Goal: Information Seeking & Learning: Learn about a topic

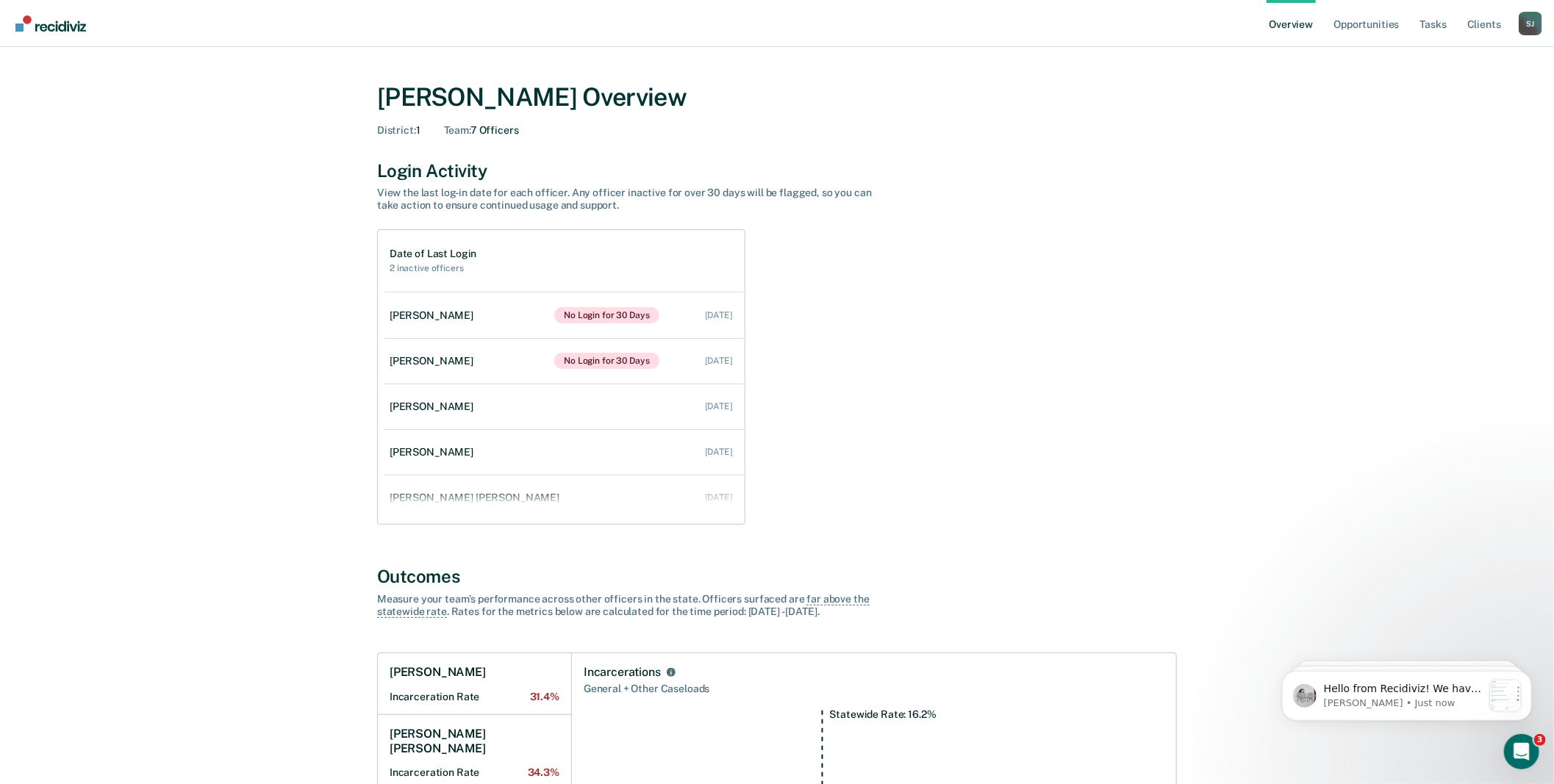
click at [1524, 25] on div "[PERSON_NAME]" at bounding box center [1531, 23] width 23 height 23
click at [1458, 120] on link "Go to Operations" at bounding box center [1472, 114] width 95 height 12
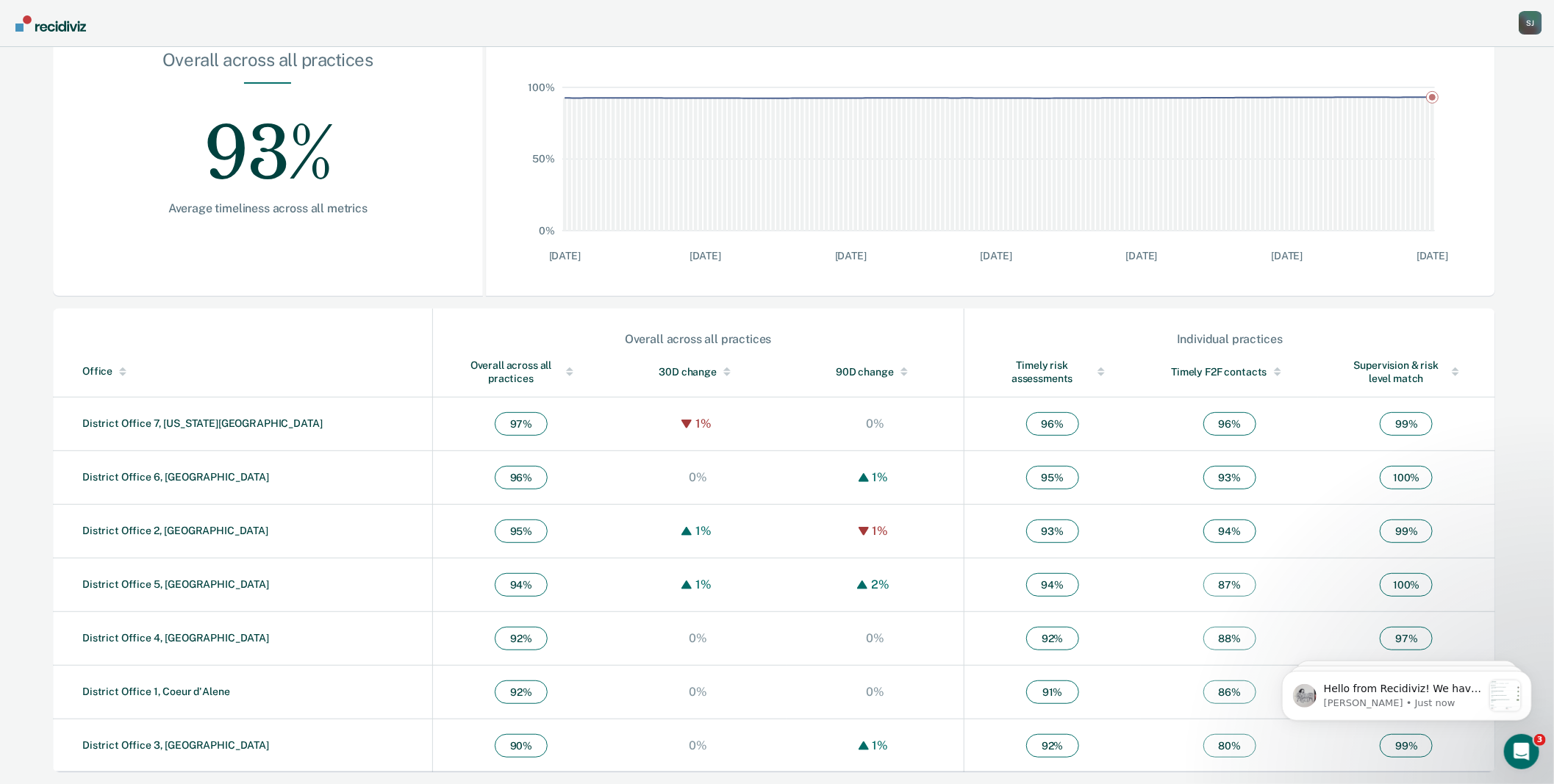
scroll to position [430, 0]
click at [177, 685] on link "District Office 1, Coeur d'Alene" at bounding box center [156, 691] width 148 height 12
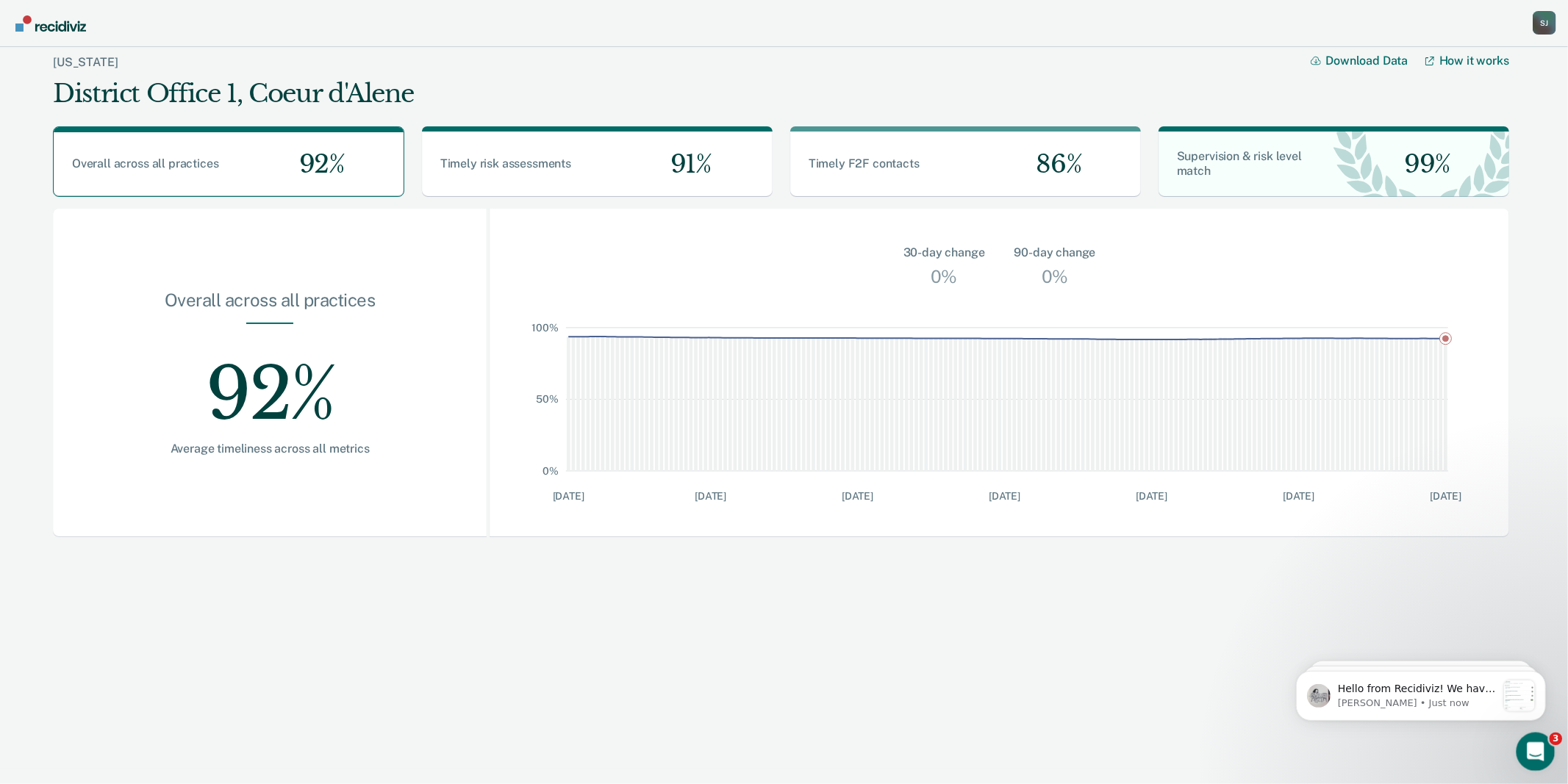
click at [1541, 742] on icon "Open Intercom Messenger" at bounding box center [1533, 749] width 24 height 24
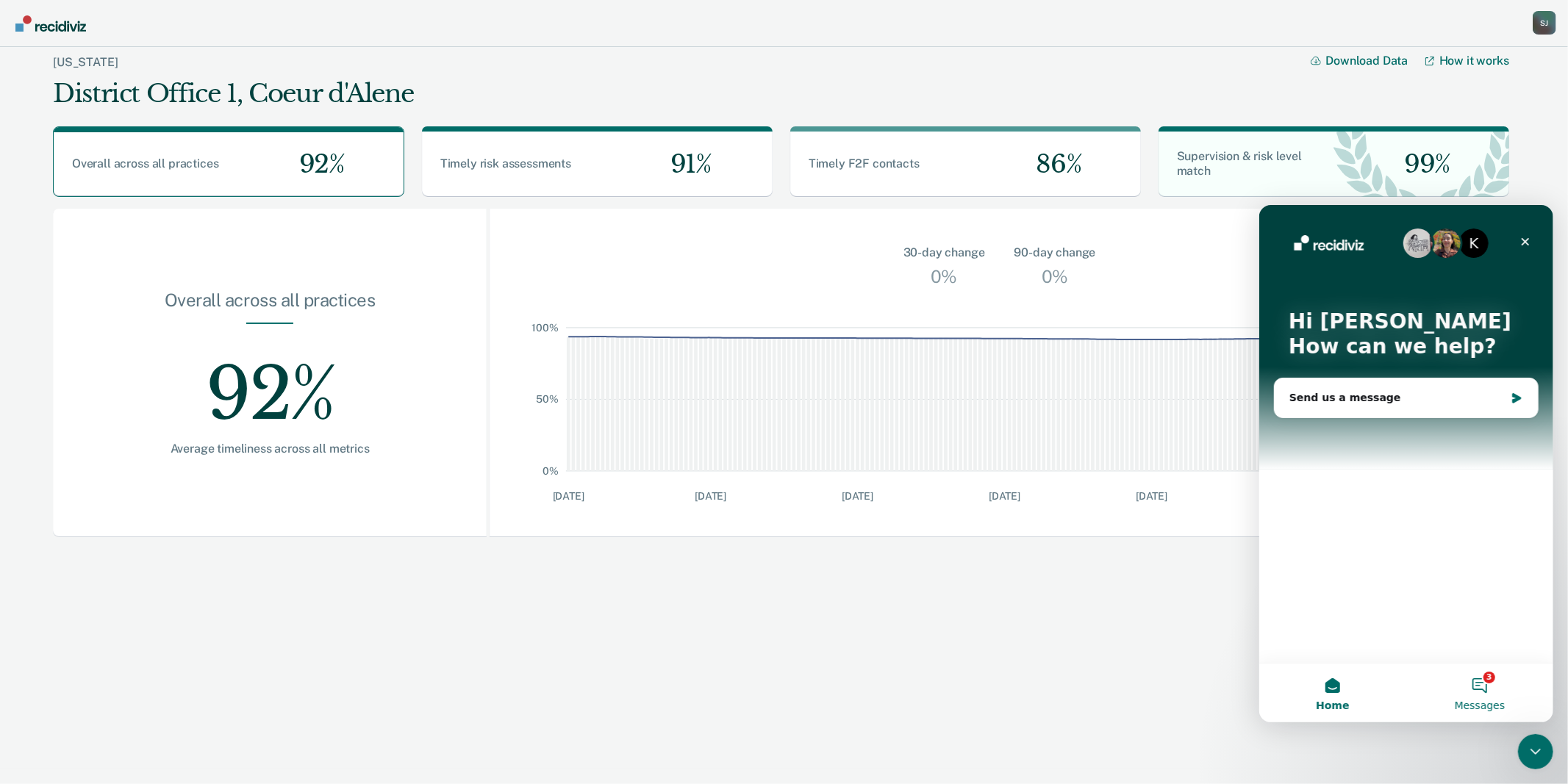
click at [1477, 686] on button "3 Messages" at bounding box center [1479, 692] width 147 height 59
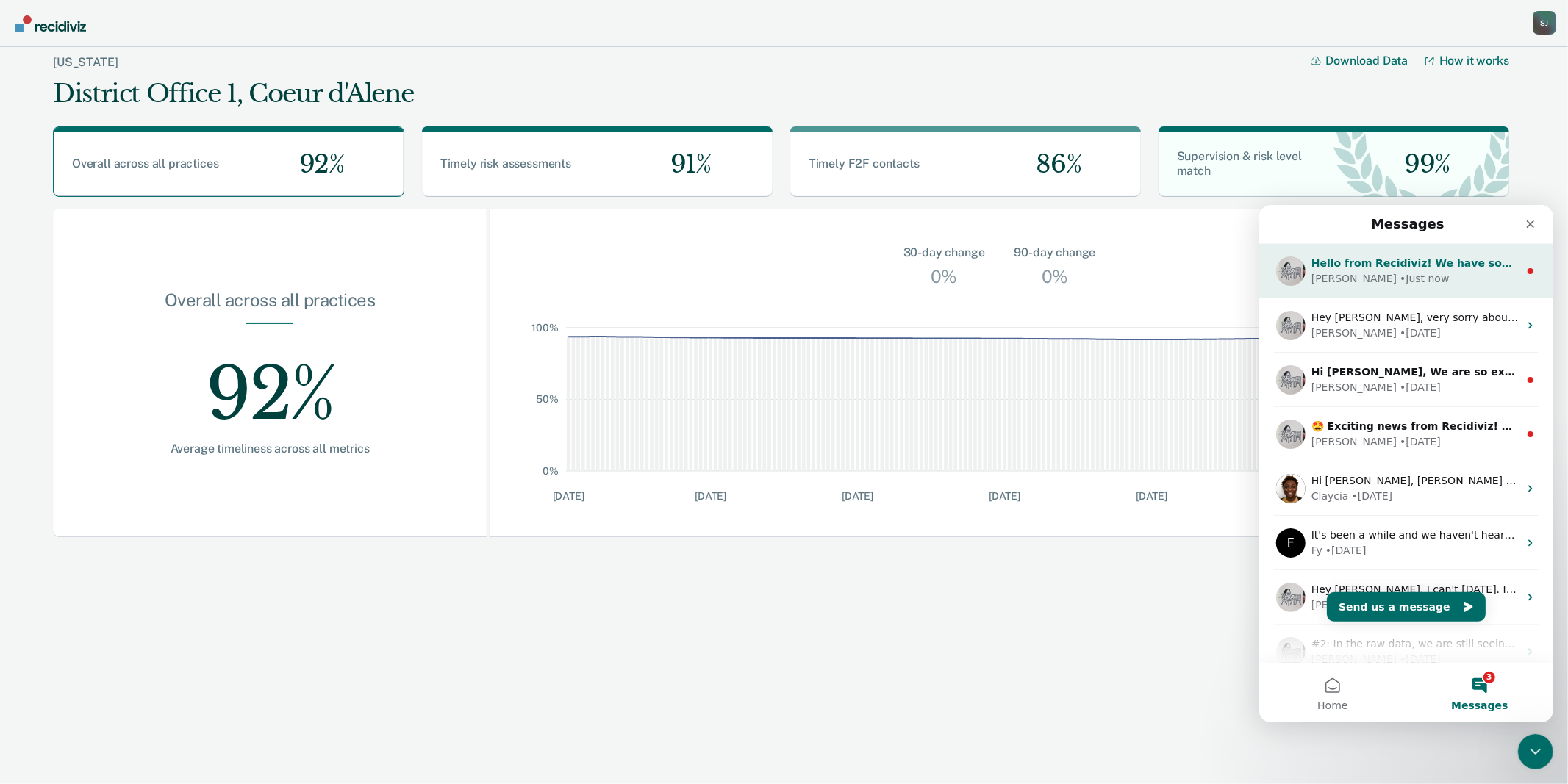
click at [1408, 272] on div "[PERSON_NAME] • Just now" at bounding box center [1413, 278] width 207 height 16
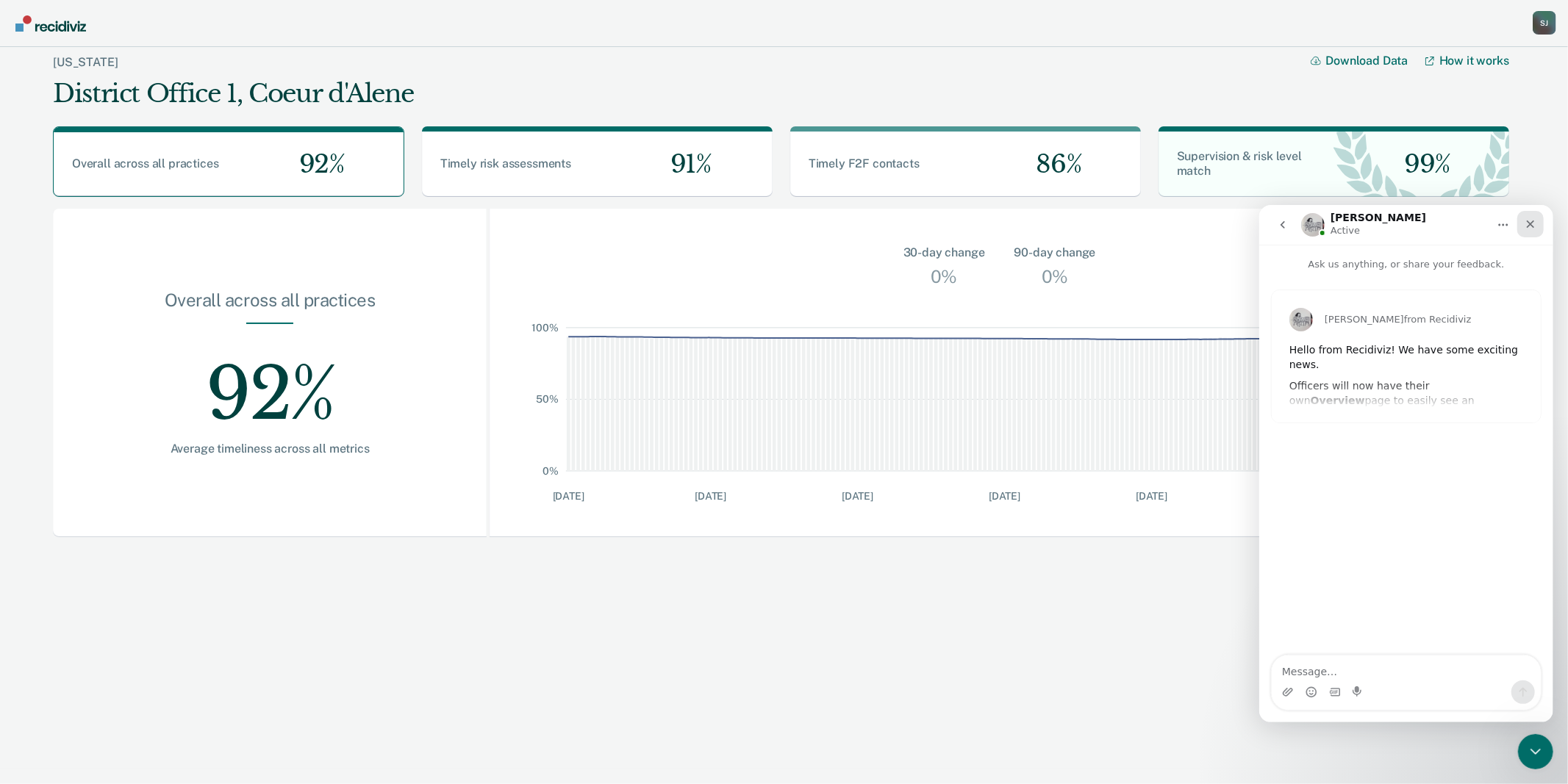
click at [1529, 224] on icon "Close" at bounding box center [1530, 223] width 12 height 12
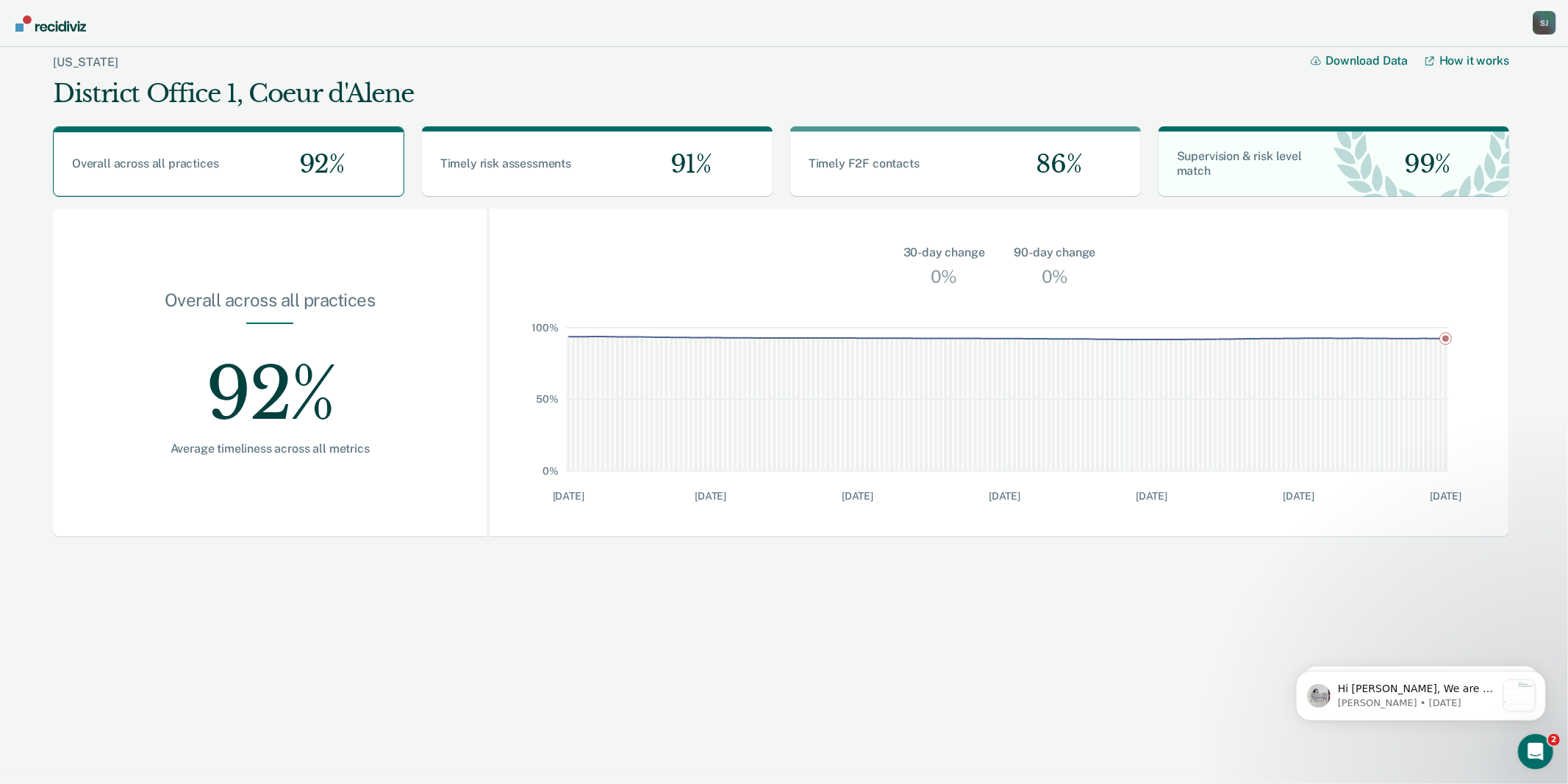
click at [1533, 24] on div "[PERSON_NAME]" at bounding box center [1545, 22] width 23 height 23
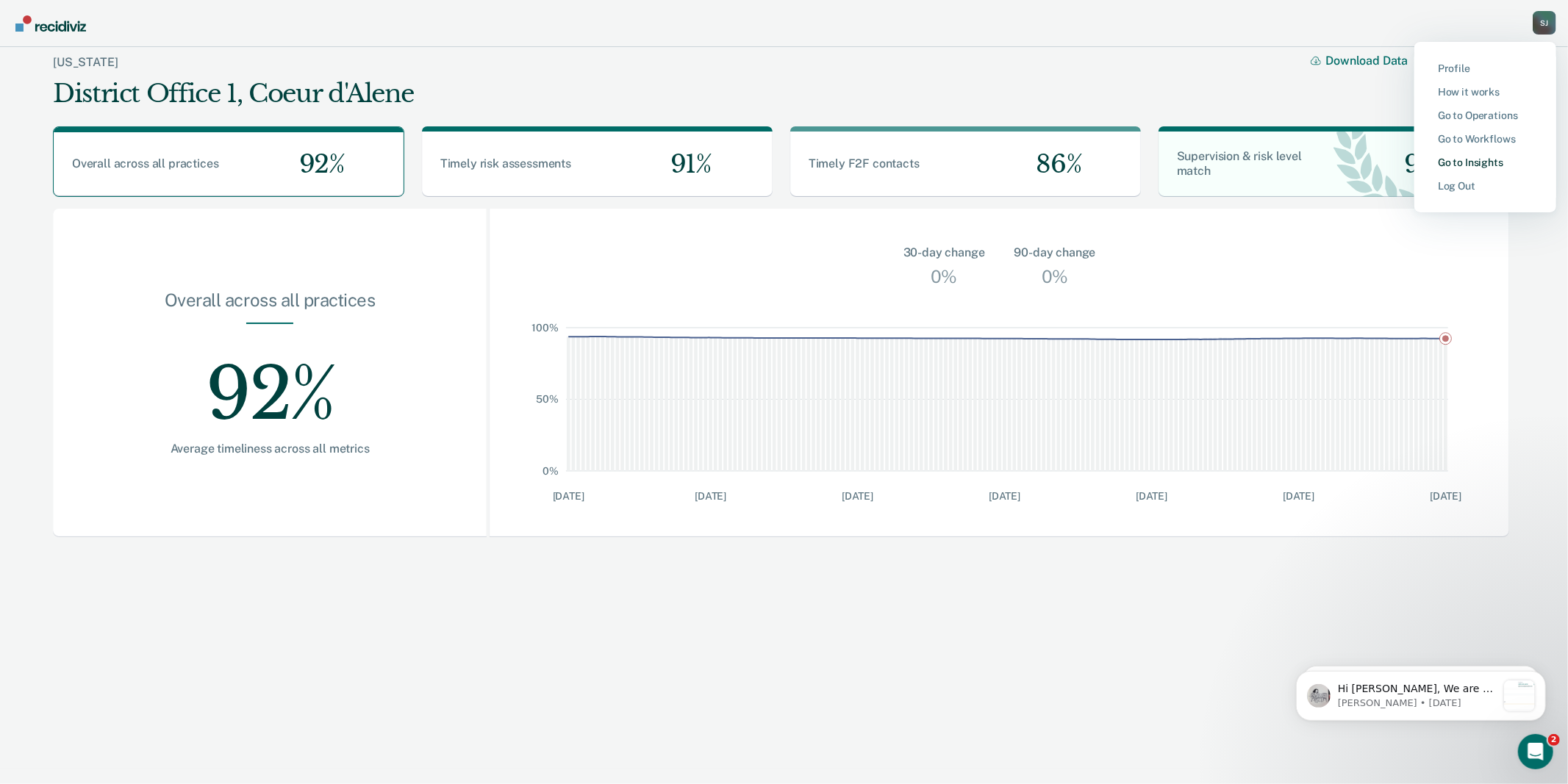
click at [1460, 169] on link "Go to Insights" at bounding box center [1486, 162] width 95 height 12
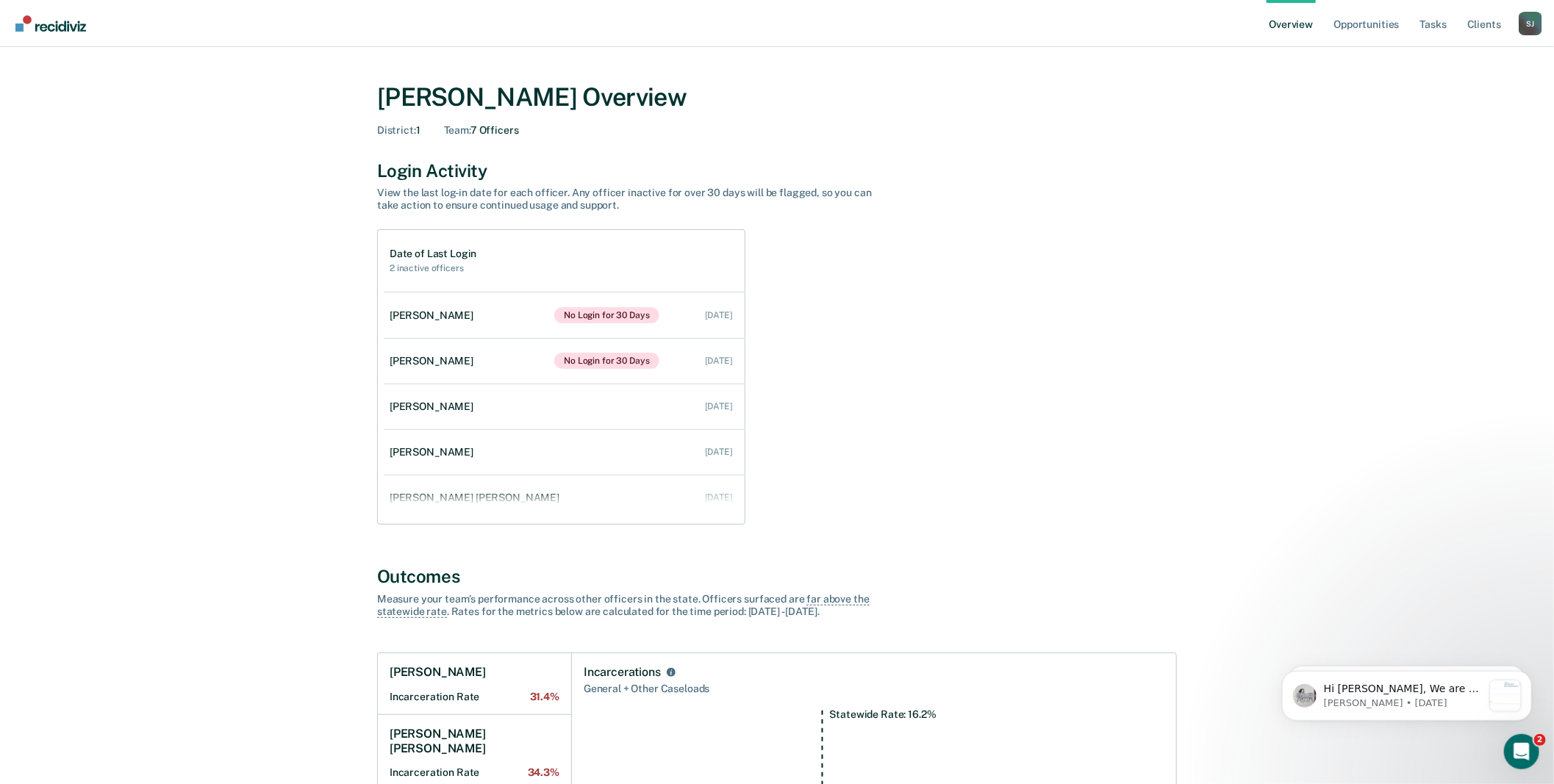
click at [1521, 26] on div "[PERSON_NAME]" at bounding box center [1531, 23] width 23 height 23
click at [68, 29] on img "Go to Recidiviz Home" at bounding box center [51, 23] width 71 height 16
click at [1355, 35] on link "Opportunities" at bounding box center [1366, 23] width 71 height 47
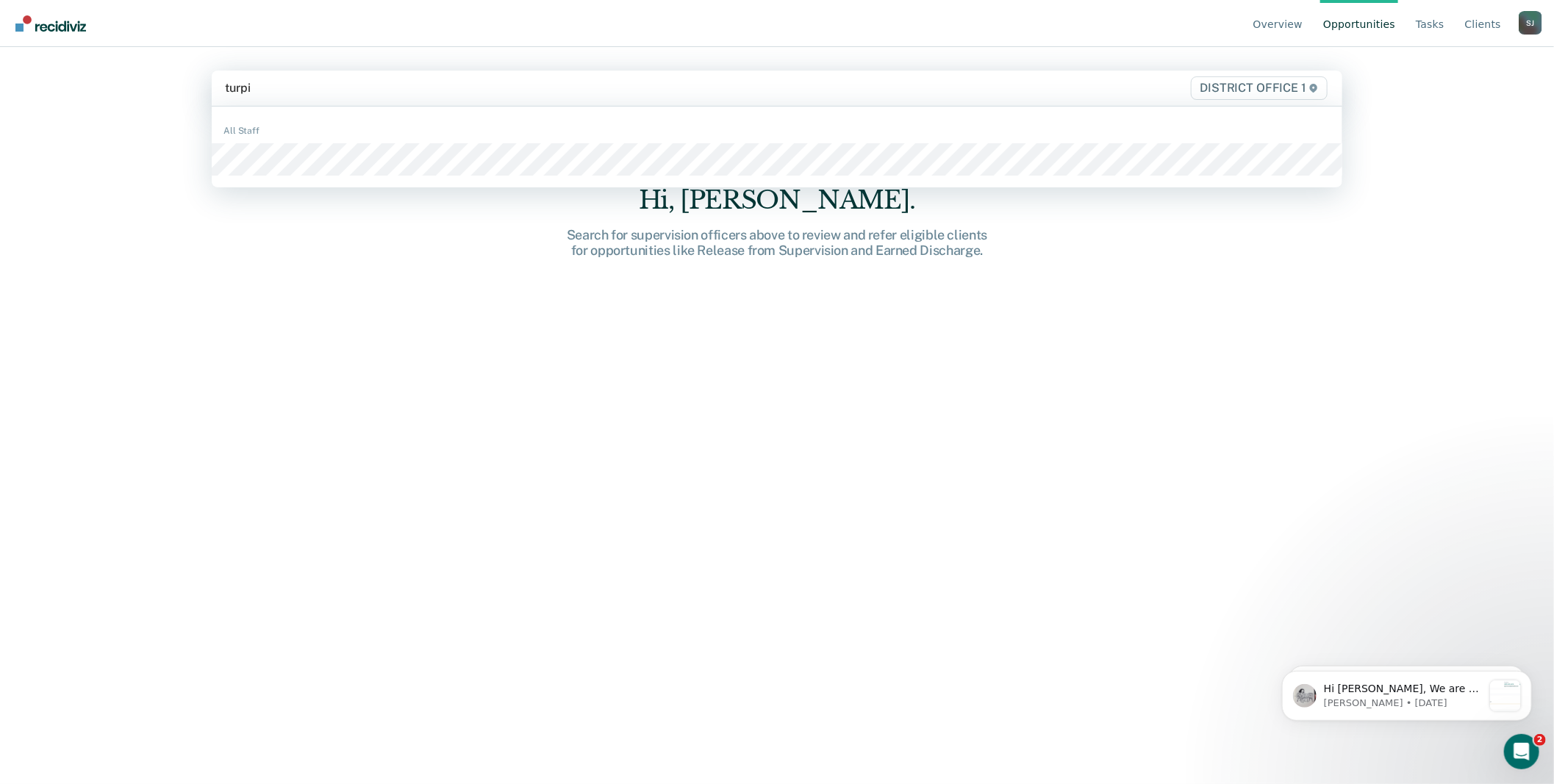
type input "[PERSON_NAME]"
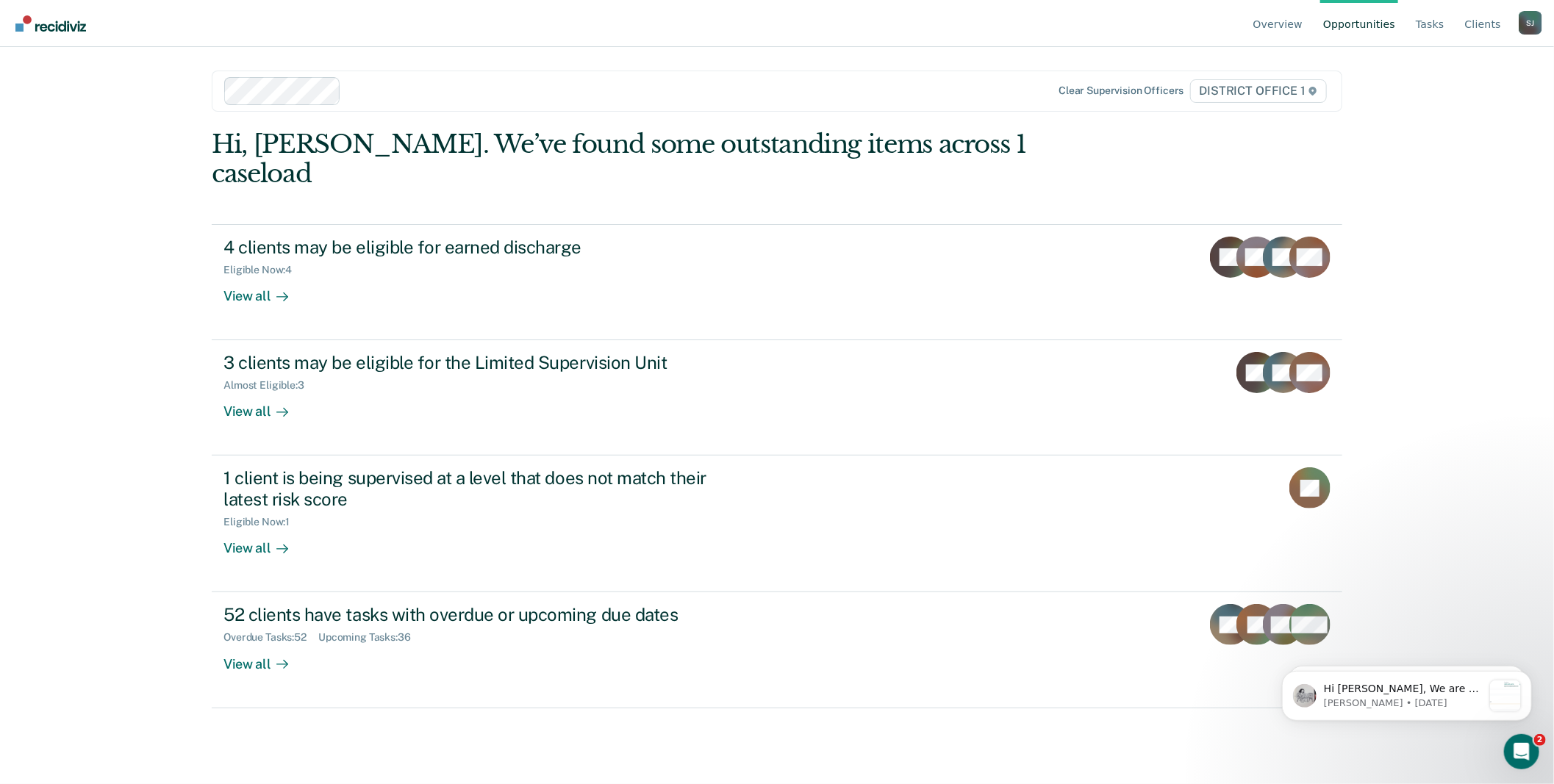
click at [1519, 20] on div "[PERSON_NAME]" at bounding box center [1531, 22] width 23 height 23
click at [1432, 122] on link "Go to Operations" at bounding box center [1472, 115] width 95 height 12
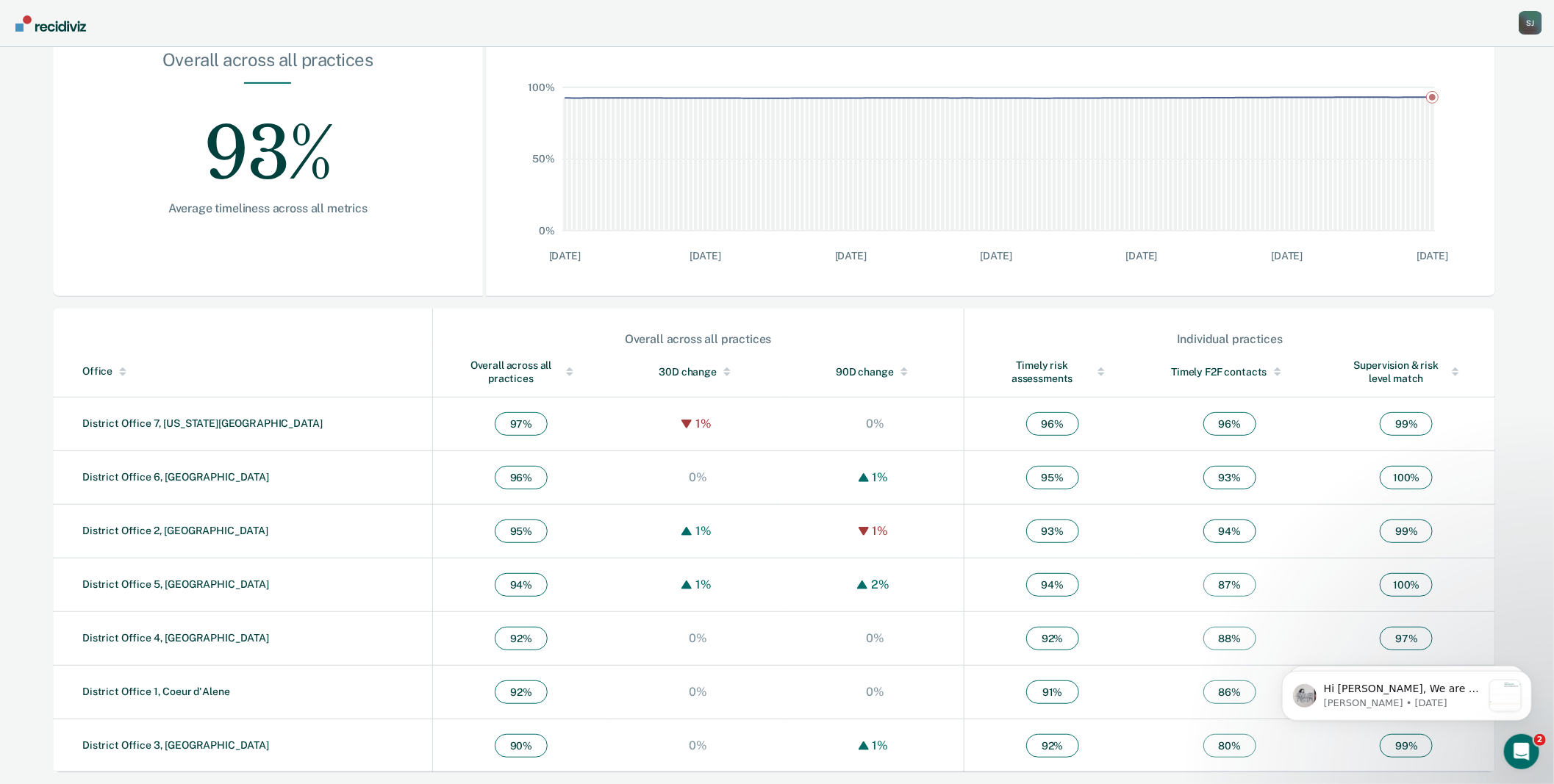
scroll to position [430, 0]
click at [175, 685] on link "District Office 1, Coeur d'Alene" at bounding box center [156, 691] width 148 height 12
